Goal: Task Accomplishment & Management: Manage account settings

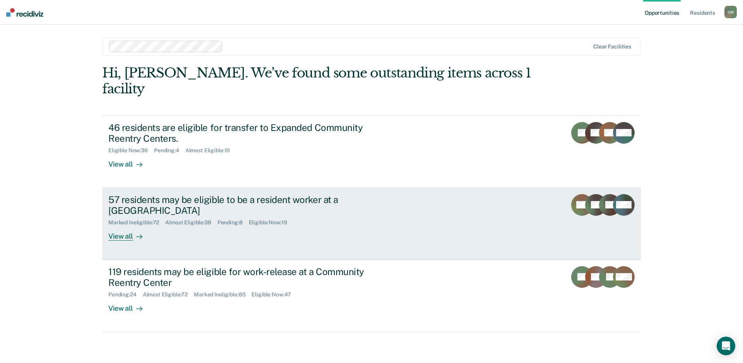
click at [366, 195] on div "57 residents may be eligible to be a resident worker at a [GEOGRAPHIC_DATA]" at bounding box center [244, 205] width 272 height 22
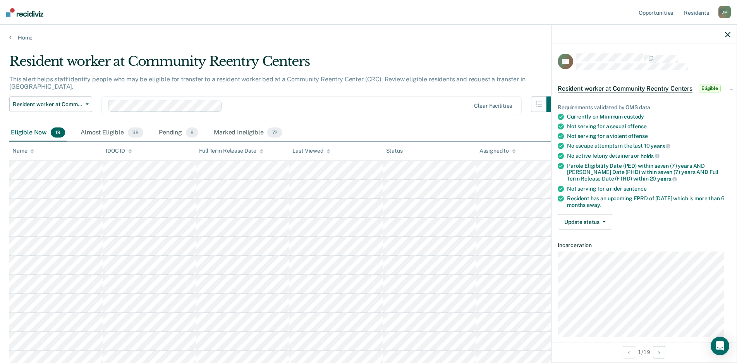
click at [728, 34] on icon "button" at bounding box center [727, 34] width 5 height 5
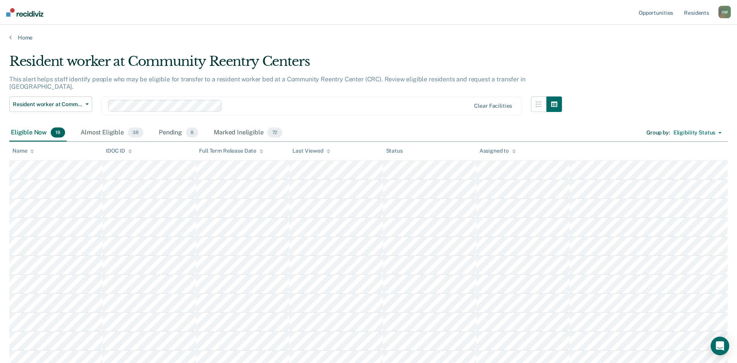
click at [327, 152] on icon at bounding box center [328, 152] width 4 height 2
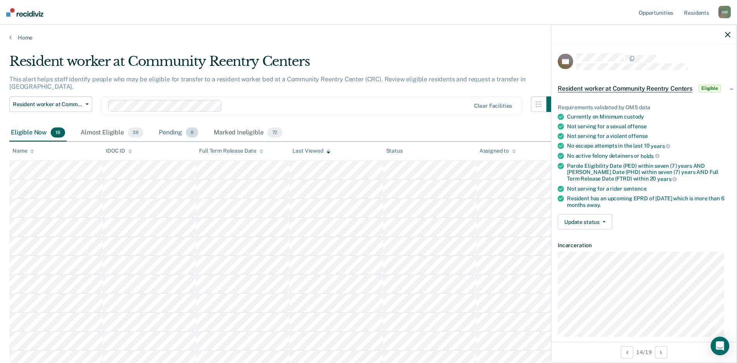
click at [169, 124] on div "Pending 8" at bounding box center [178, 132] width 43 height 17
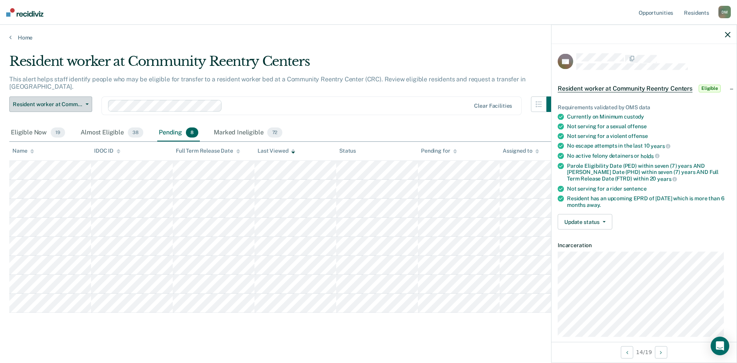
click at [81, 101] on span "Resident worker at Community Reentry Centers" at bounding box center [48, 104] width 70 height 7
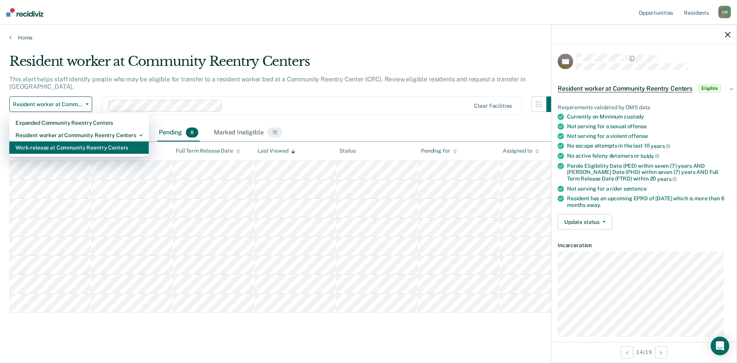
click at [72, 143] on div "Work-release at Community Reentry Centers" at bounding box center [78, 147] width 127 height 12
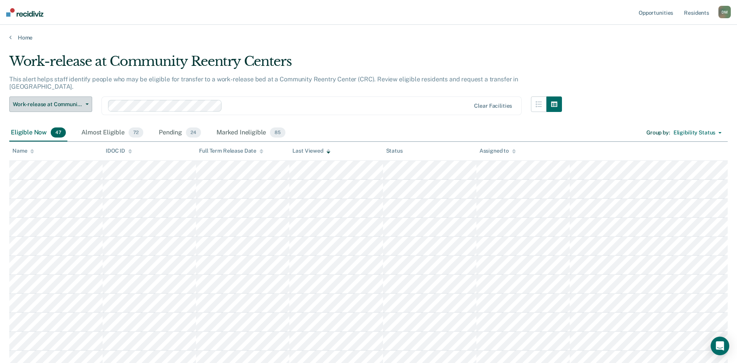
click at [86, 103] on icon "button" at bounding box center [87, 104] width 3 height 2
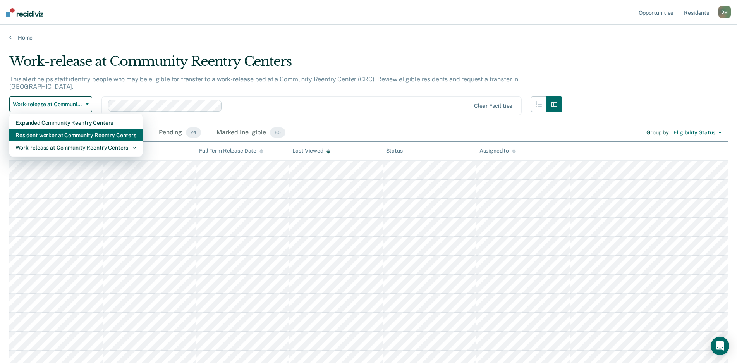
click at [82, 130] on div "Resident worker at Community Reentry Centers" at bounding box center [75, 135] width 121 height 12
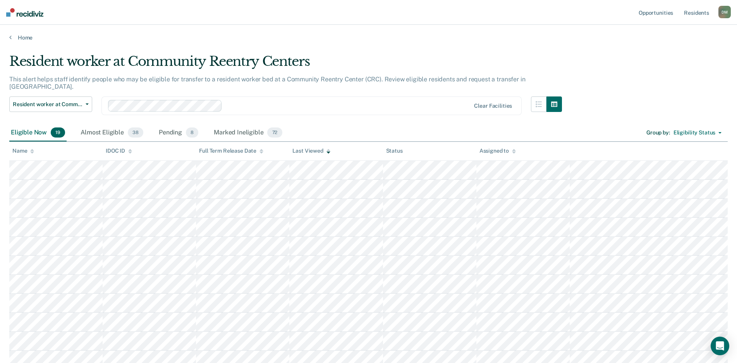
click at [32, 125] on div "Eligible Now 19" at bounding box center [37, 132] width 57 height 17
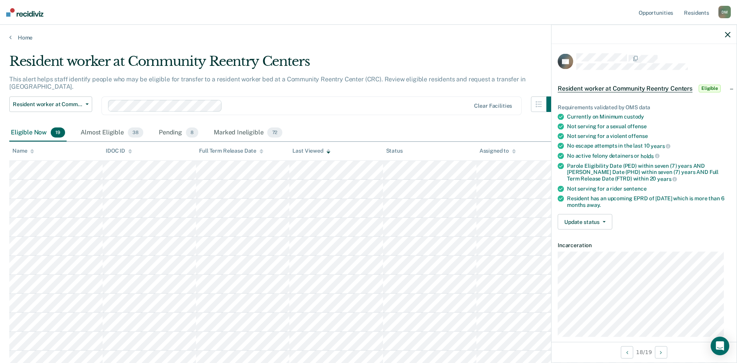
click at [726, 36] on icon "button" at bounding box center [727, 34] width 5 height 5
drag, startPoint x: 728, startPoint y: 35, endPoint x: 718, endPoint y: 35, distance: 10.5
click at [728, 35] on icon "button" at bounding box center [727, 34] width 5 height 5
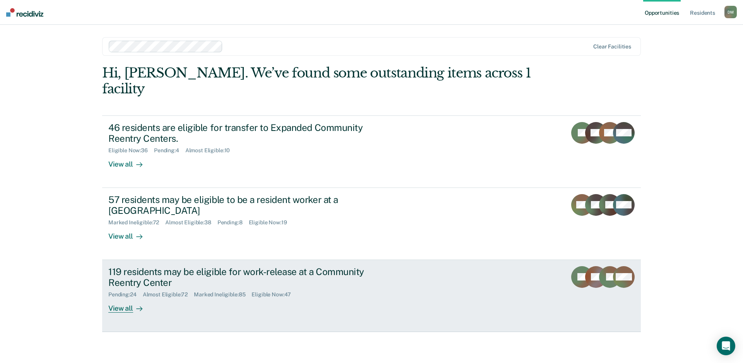
click at [366, 290] on div "119 residents may be eligible for work-release at a Community Reentry Center Pe…" at bounding box center [253, 289] width 290 height 47
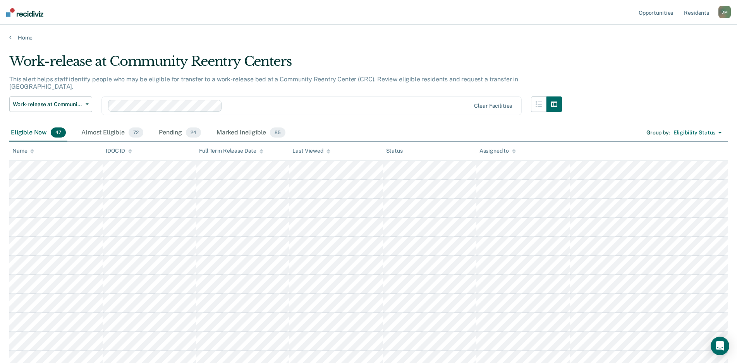
click at [327, 152] on icon at bounding box center [328, 152] width 4 height 2
click at [327, 153] on icon at bounding box center [328, 151] width 4 height 5
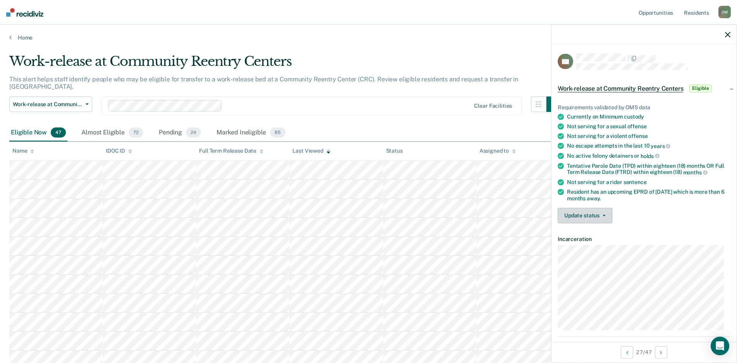
drag, startPoint x: 594, startPoint y: 214, endPoint x: 598, endPoint y: 203, distance: 12.4
click at [594, 214] on button "Update status" at bounding box center [585, 215] width 55 height 15
click at [580, 235] on button "[PERSON_NAME]" at bounding box center [595, 234] width 75 height 12
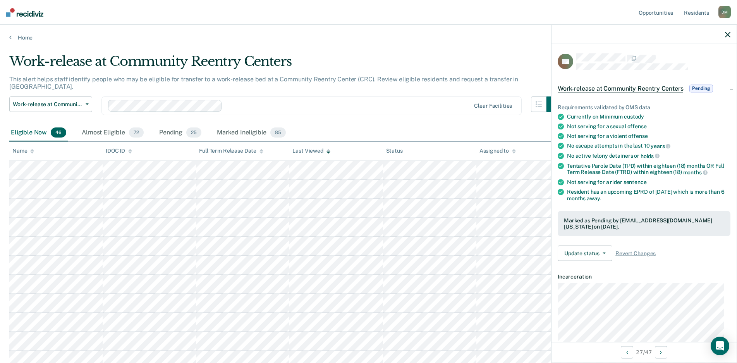
click at [727, 34] on icon "button" at bounding box center [727, 34] width 5 height 5
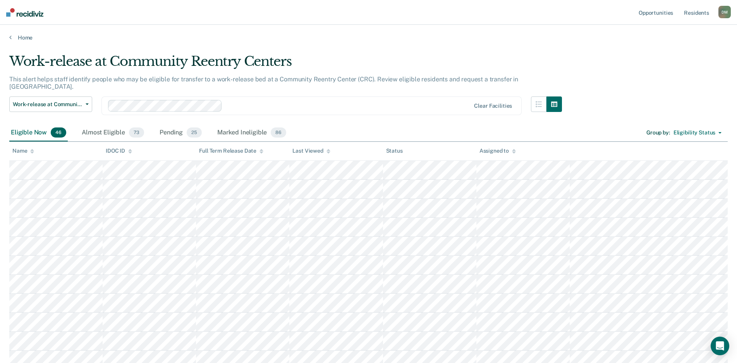
click at [439, 124] on div "Eligible Now 46 Almost Eligible 73 Pending 25 Marked Ineligible 86 Group by : E…" at bounding box center [368, 132] width 718 height 17
click at [328, 153] on icon at bounding box center [328, 151] width 4 height 5
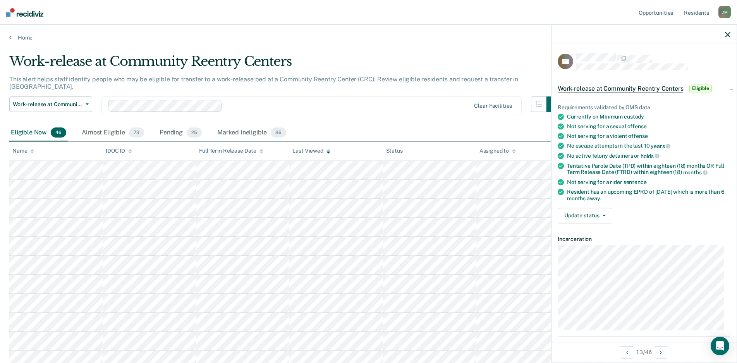
click at [728, 32] on icon "button" at bounding box center [727, 34] width 5 height 5
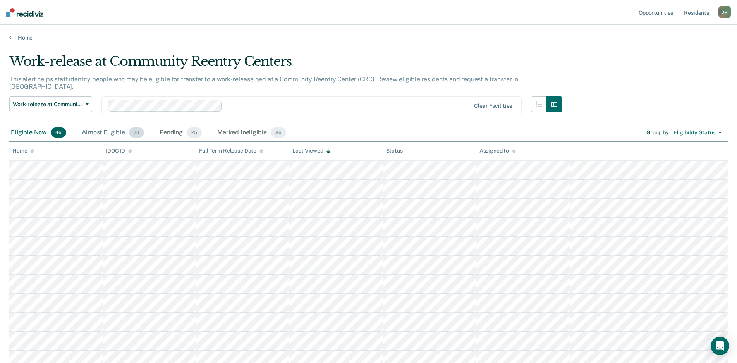
click at [99, 127] on div "Almost Eligible 73" at bounding box center [112, 132] width 65 height 17
